Goal: Information Seeking & Learning: Learn about a topic

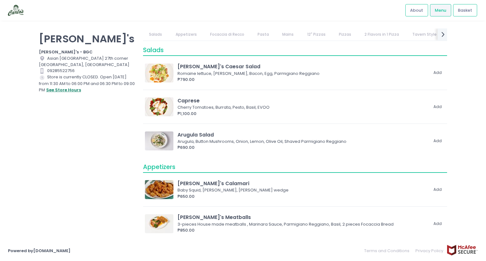
click at [80, 90] on button "see store hours" at bounding box center [63, 90] width 35 height 7
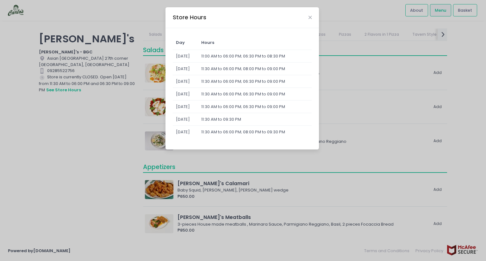
click at [86, 128] on div "Store Hours Day Hours [DATE] 11:00 AM to 06:00 PM; 06:30 PM to 08:30 PM [DATE] …" at bounding box center [243, 130] width 486 height 261
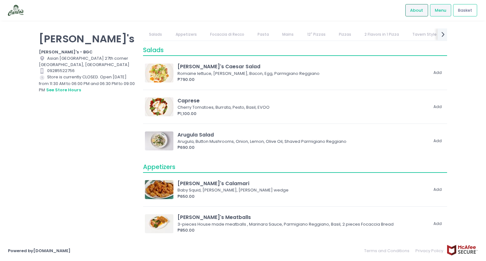
click at [418, 13] on span "About" at bounding box center [416, 10] width 13 height 6
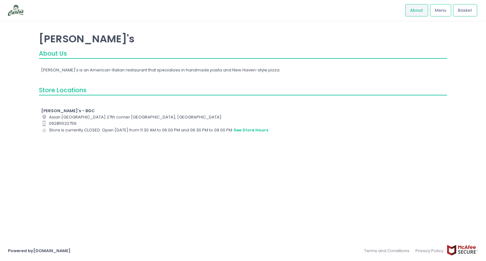
click at [85, 164] on div "[PERSON_NAME]'s About Us [PERSON_NAME]'s is an American-Italian restaurant that…" at bounding box center [243, 130] width 424 height 204
